Goal: Task Accomplishment & Management: Complete application form

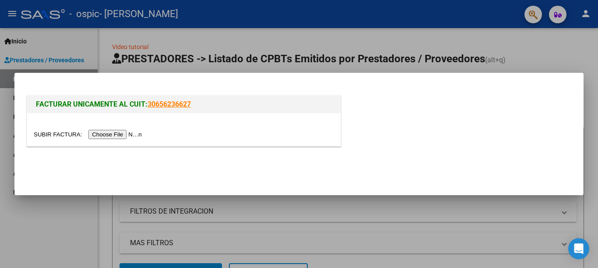
click at [138, 136] on input "file" at bounding box center [89, 134] width 111 height 9
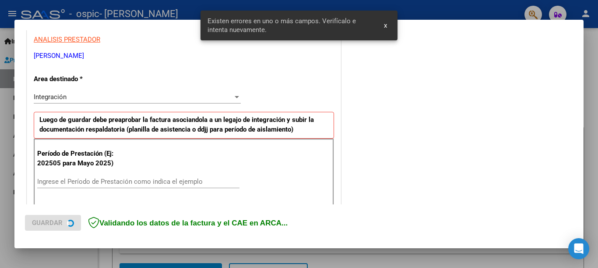
scroll to position [201, 0]
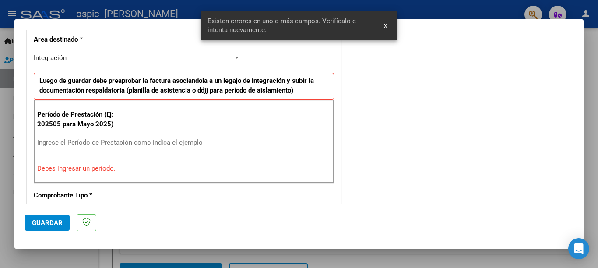
click at [152, 139] on input "Ingrese el Período de Prestación como indica el ejemplo" at bounding box center [138, 142] width 202 height 8
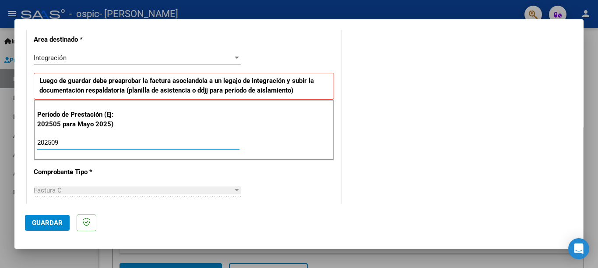
type input "202509"
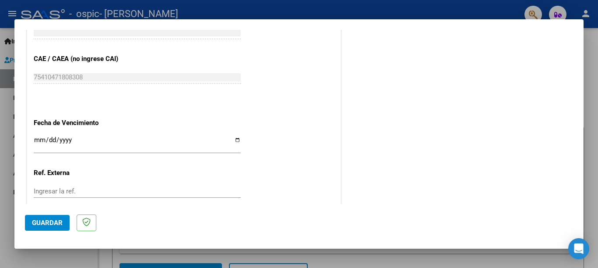
scroll to position [576, 0]
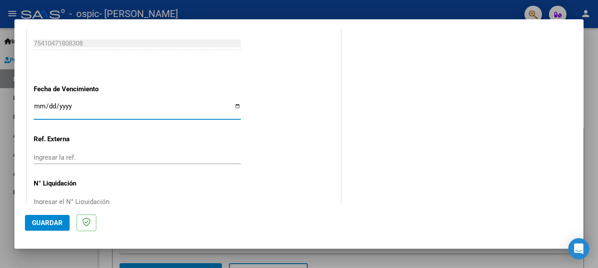
click at [234, 104] on input "Ingresar la fecha" at bounding box center [137, 109] width 207 height 14
type input "[DATE]"
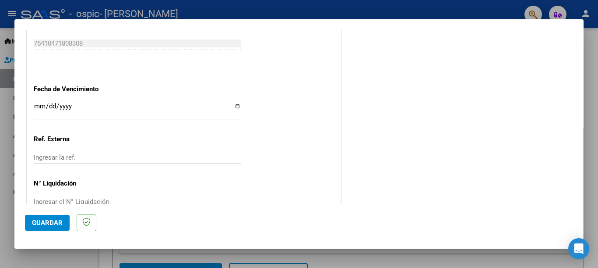
scroll to position [586, 0]
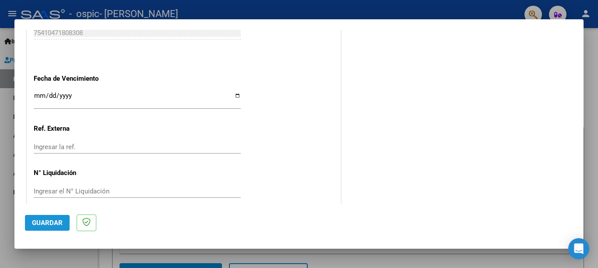
click at [42, 226] on span "Guardar" at bounding box center [47, 223] width 31 height 8
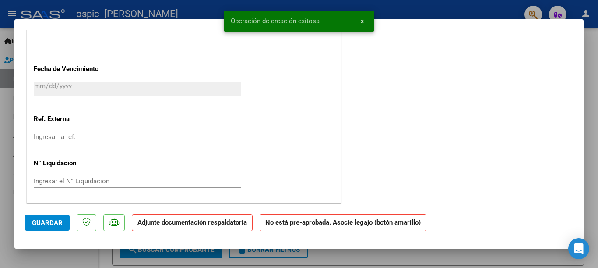
scroll to position [0, 0]
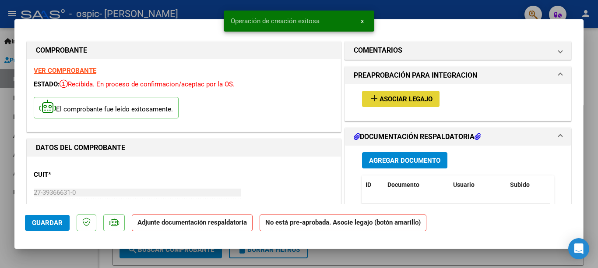
click at [421, 95] on span "add Asociar Legajo" at bounding box center [401, 99] width 64 height 8
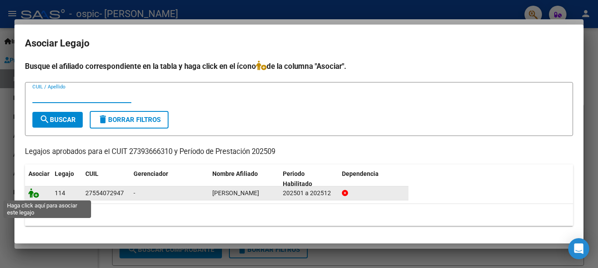
click at [33, 195] on icon at bounding box center [33, 193] width 11 height 10
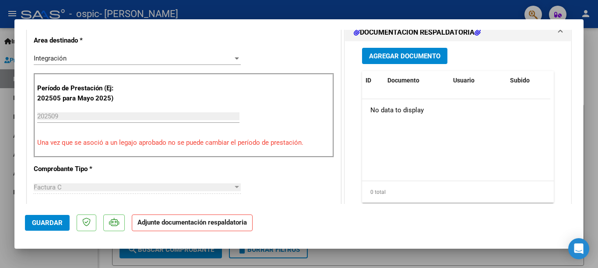
scroll to position [224, 0]
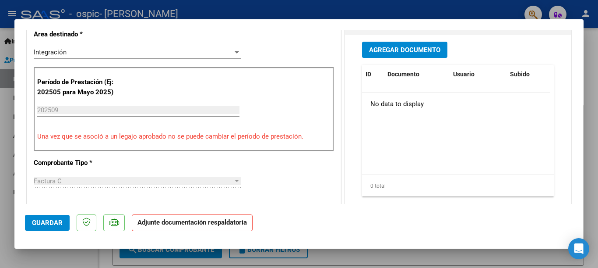
click at [406, 57] on button "Agregar Documento" at bounding box center [404, 50] width 85 height 16
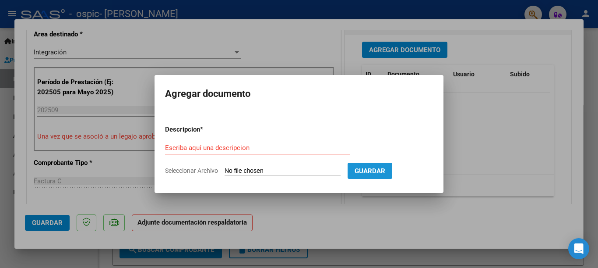
click at [360, 169] on span "Guardar" at bounding box center [370, 171] width 31 height 8
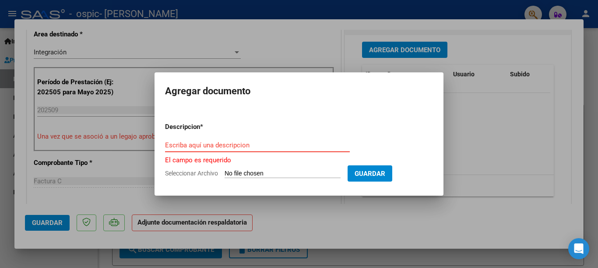
click at [266, 147] on input "Escriba aquí una descripcion" at bounding box center [257, 145] width 185 height 8
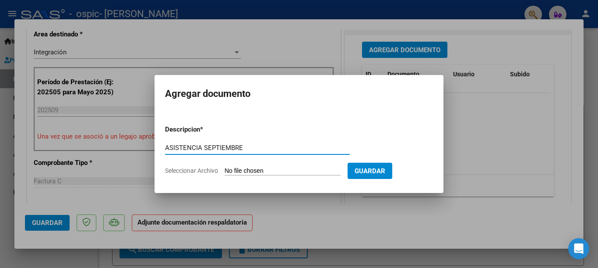
type input "ASISTENCIA SEPTIEMBRE"
click at [253, 170] on input "Seleccionar Archivo" at bounding box center [283, 171] width 116 height 8
type input "C:\fakepath\[PERSON_NAME] Asistencias [DATE].pdf"
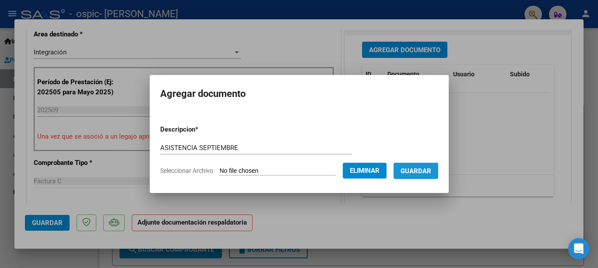
click at [423, 167] on span "Guardar" at bounding box center [416, 171] width 31 height 8
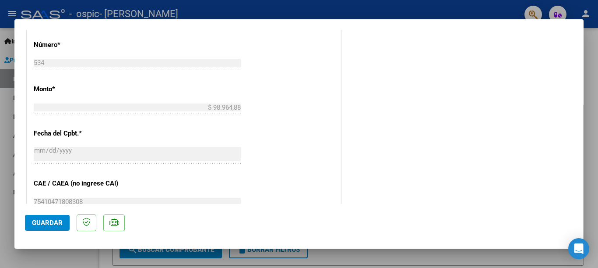
scroll to position [599, 0]
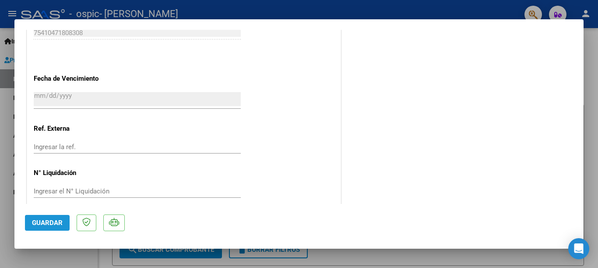
click at [60, 223] on span "Guardar" at bounding box center [47, 223] width 31 height 8
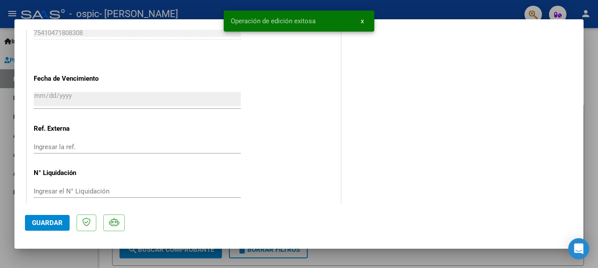
click at [590, 158] on div at bounding box center [299, 134] width 598 height 268
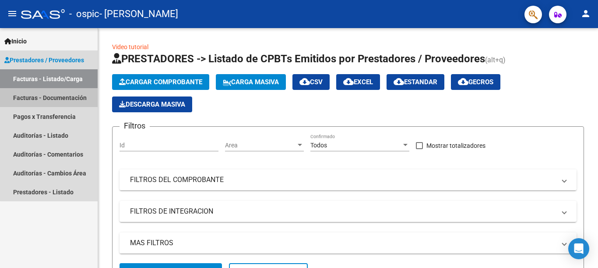
click at [65, 97] on link "Facturas - Documentación" at bounding box center [49, 97] width 98 height 19
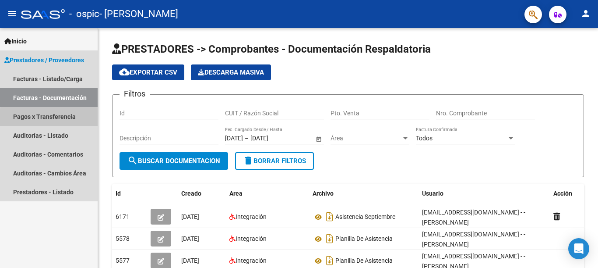
click at [64, 119] on link "Pagos x Transferencia" at bounding box center [49, 116] width 98 height 19
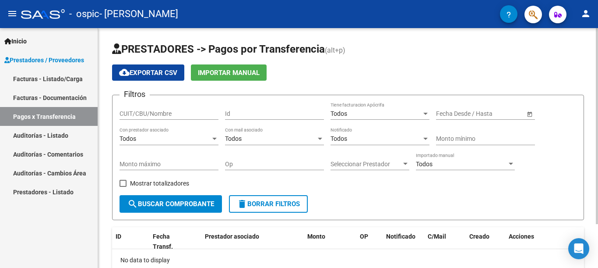
scroll to position [53, 0]
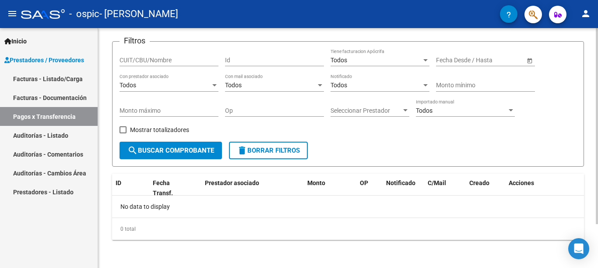
click at [598, 139] on div at bounding box center [597, 170] width 2 height 196
click at [73, 84] on link "Facturas - Listado/Carga" at bounding box center [49, 78] width 98 height 19
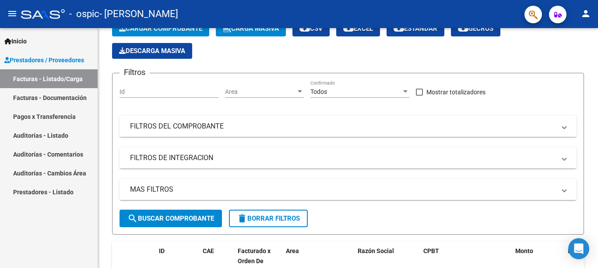
click at [72, 94] on link "Facturas - Documentación" at bounding box center [49, 97] width 98 height 19
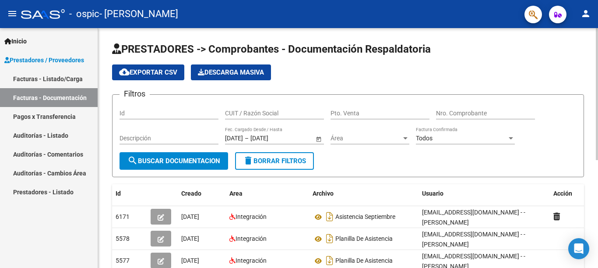
click at [577, 49] on div "PRESTADORES -> Comprobantes - Documentación Respaldatoria cloud_download Export…" at bounding box center [349, 242] width 502 height 428
click at [42, 122] on link "Pagos x Transferencia" at bounding box center [49, 116] width 98 height 19
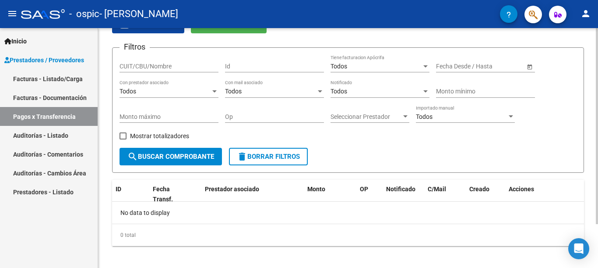
scroll to position [53, 0]
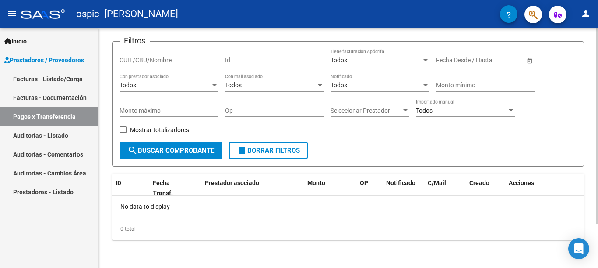
click at [598, 154] on div at bounding box center [597, 170] width 2 height 196
click at [200, 152] on span "search Buscar Comprobante" at bounding box center [170, 150] width 87 height 8
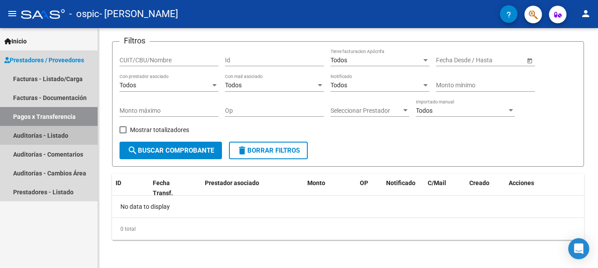
click at [43, 138] on link "Auditorías - Listado" at bounding box center [49, 135] width 98 height 19
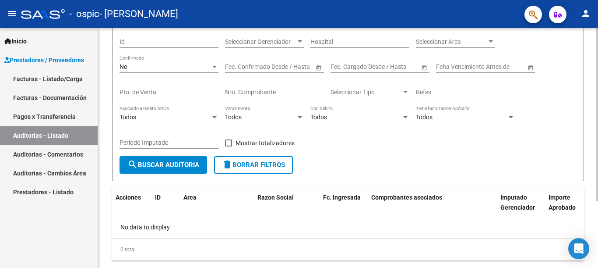
scroll to position [78, 0]
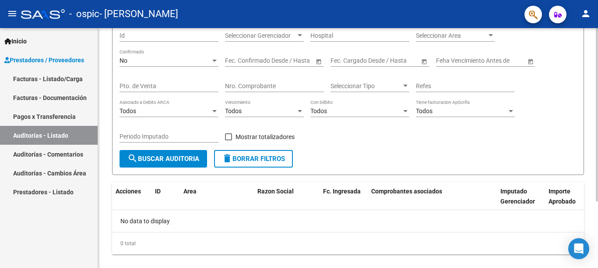
click at [598, 220] on div at bounding box center [597, 170] width 2 height 173
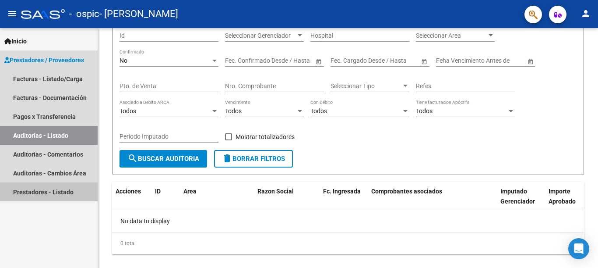
click at [72, 198] on link "Prestadores - Listado" at bounding box center [49, 191] width 98 height 19
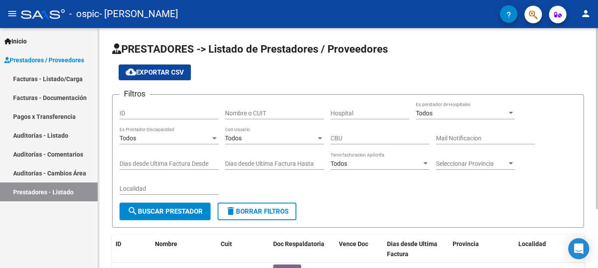
scroll to position [78, 0]
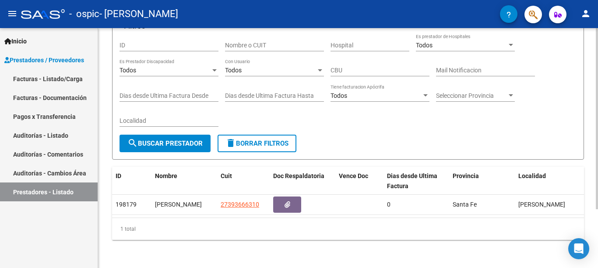
click at [598, 204] on div at bounding box center [597, 177] width 2 height 181
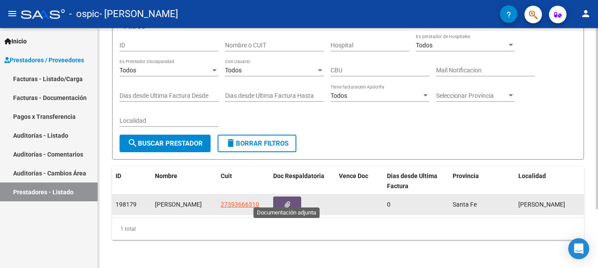
click at [290, 201] on icon "button" at bounding box center [288, 204] width 6 height 7
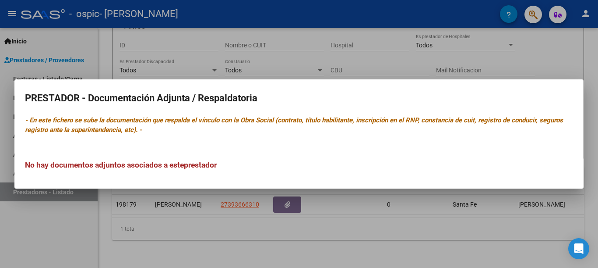
click at [232, 249] on div at bounding box center [299, 134] width 598 height 268
